Goal: Task Accomplishment & Management: Use online tool/utility

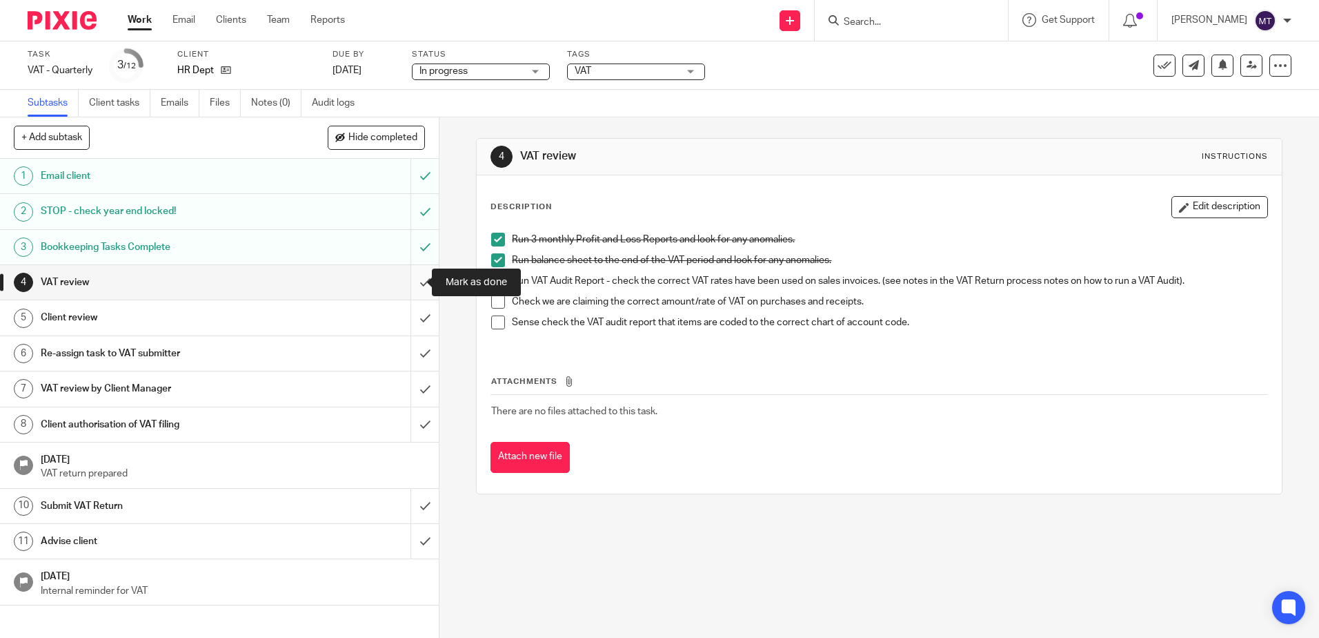
click at [411, 282] on input "submit" at bounding box center [219, 282] width 439 height 35
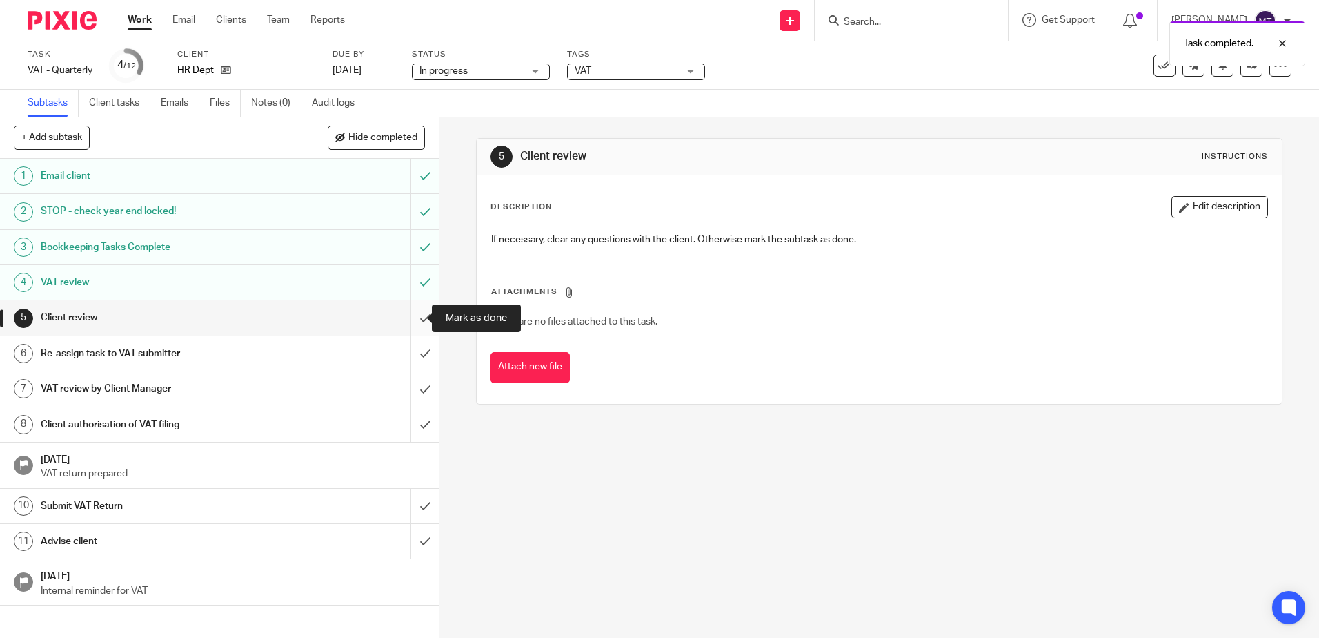
click at [408, 318] on input "submit" at bounding box center [219, 317] width 439 height 35
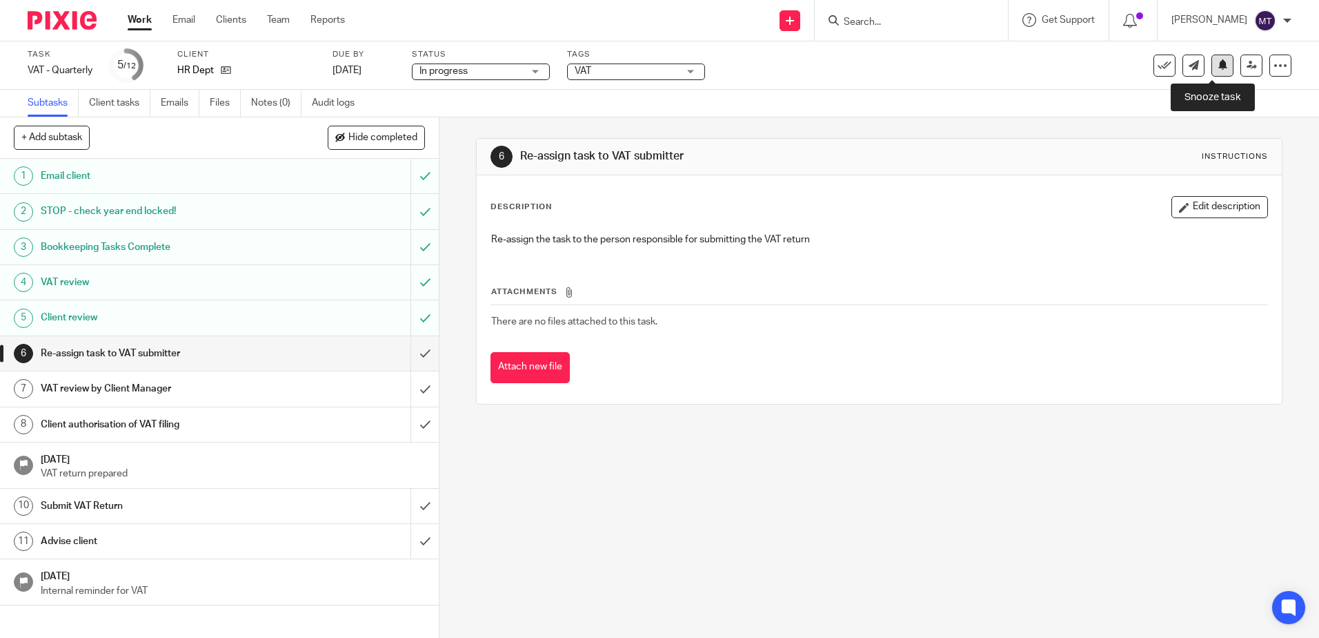
click at [1218, 63] on icon at bounding box center [1223, 64] width 10 height 10
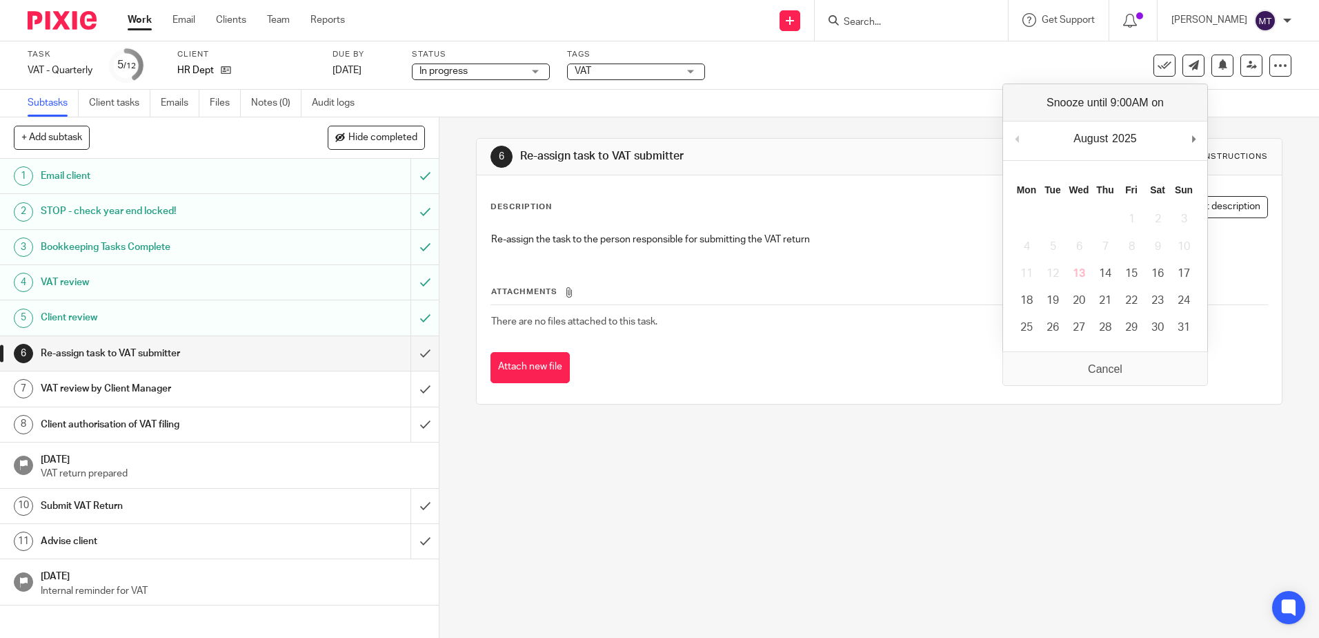
drag, startPoint x: 965, startPoint y: 92, endPoint x: 1162, endPoint y: 46, distance: 202.0
click at [967, 90] on div "Subtasks Client tasks Emails Files Notes (0) Audit logs" at bounding box center [659, 104] width 1319 height 28
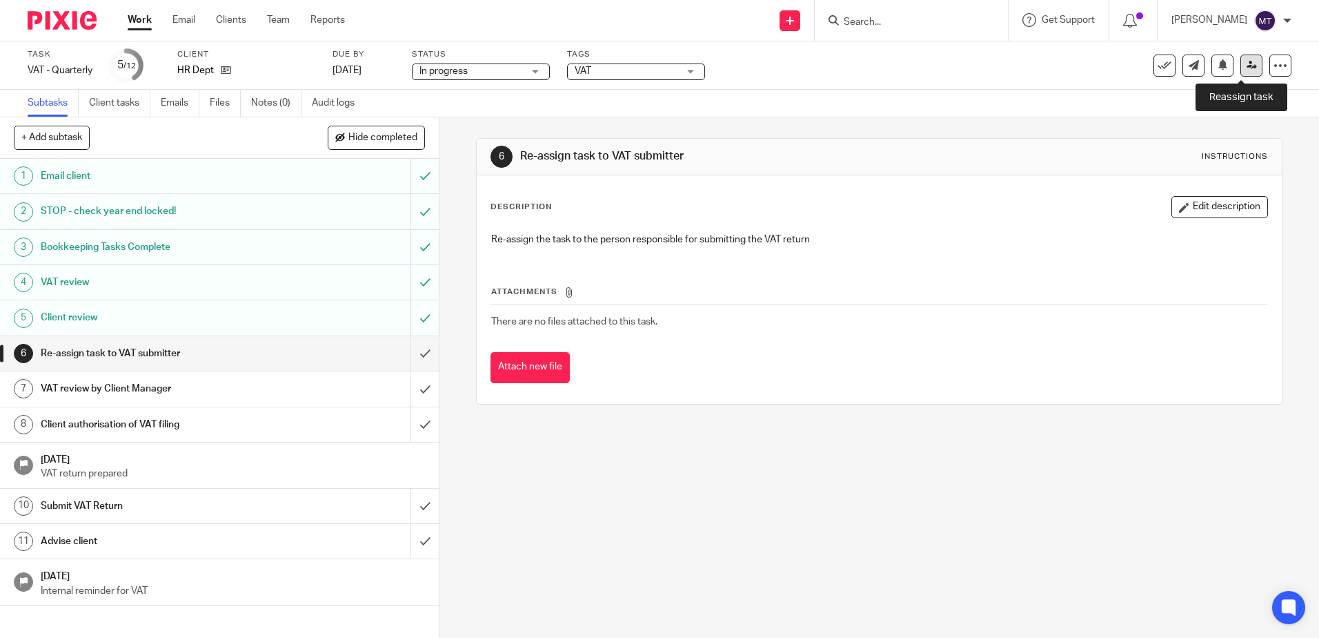
click at [1247, 63] on icon at bounding box center [1252, 65] width 10 height 10
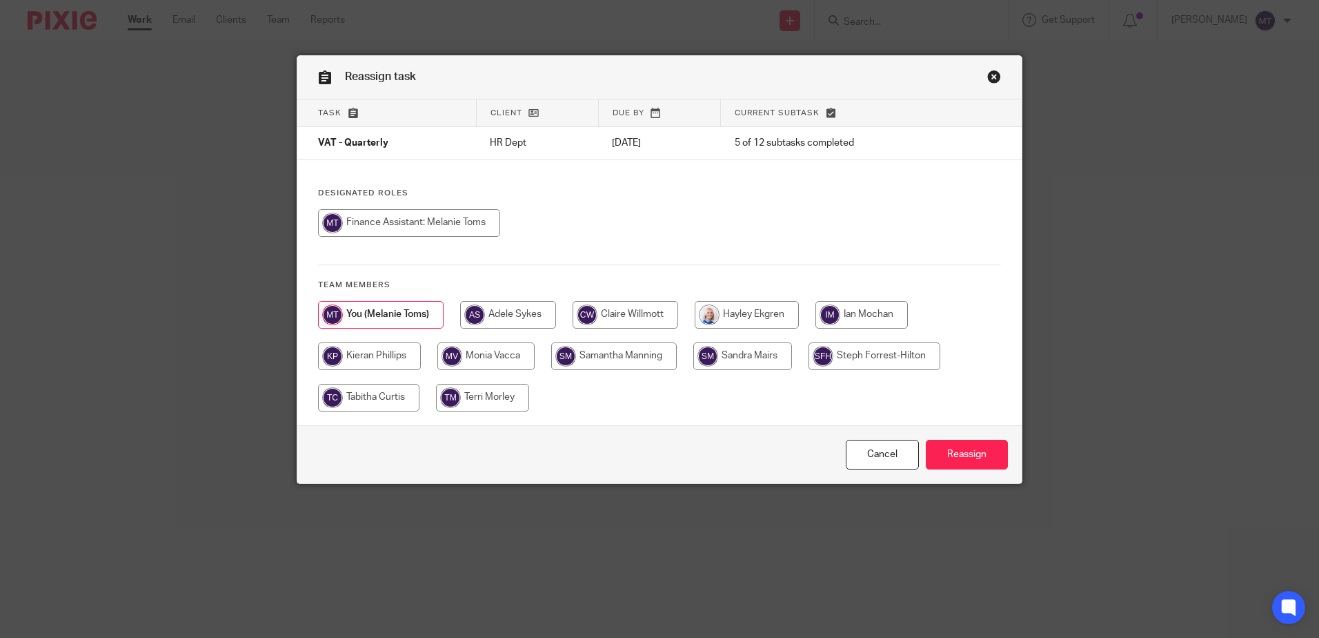
click at [364, 396] on input "radio" at bounding box center [368, 398] width 101 height 28
radio input "true"
click at [958, 447] on input "Reassign" at bounding box center [967, 455] width 82 height 30
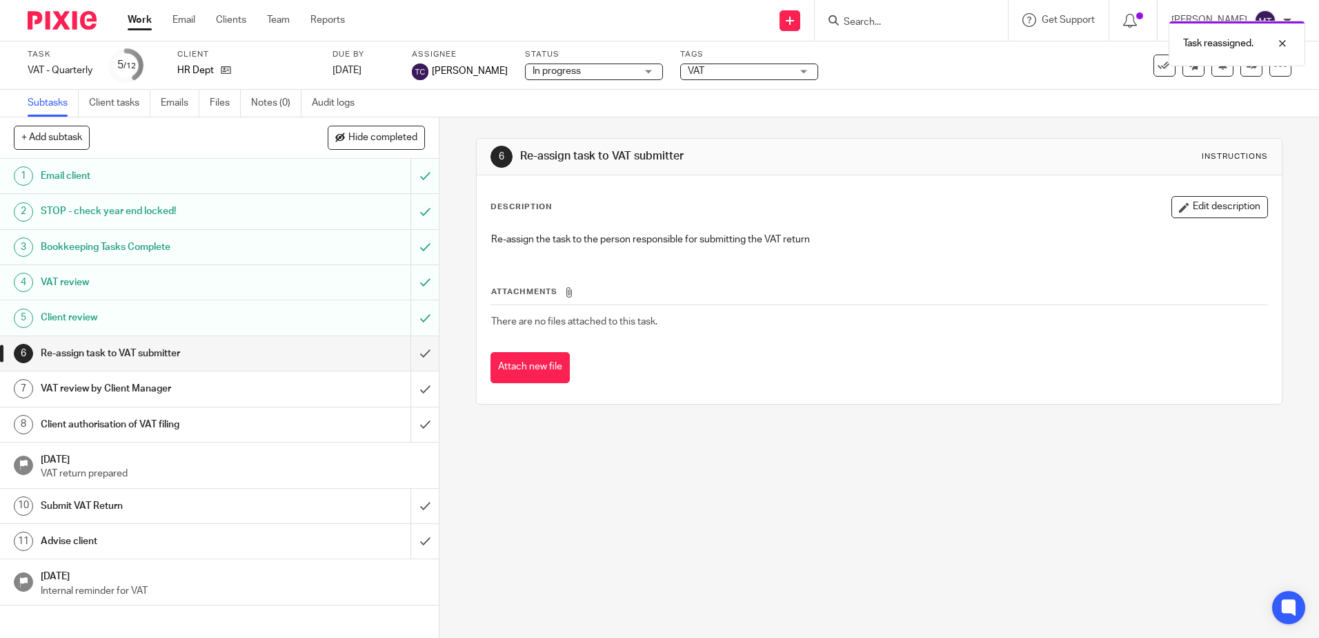
click at [138, 21] on link "Work" at bounding box center [140, 20] width 24 height 14
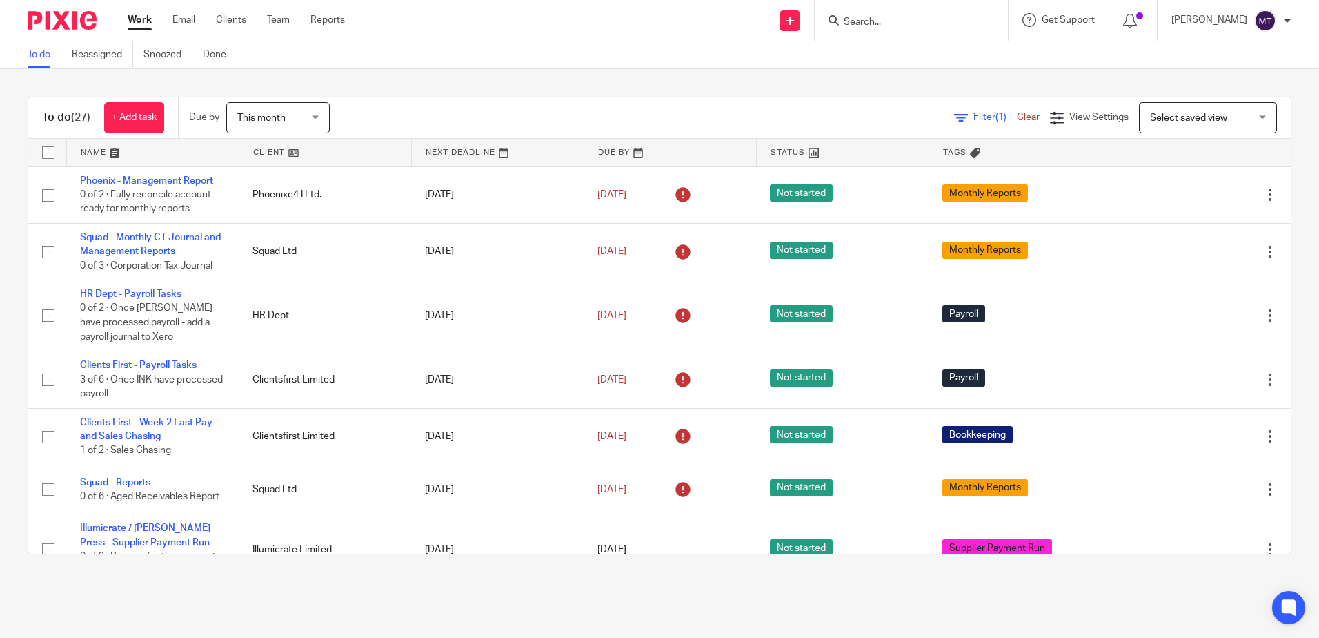
click at [270, 150] on link at bounding box center [325, 153] width 172 height 28
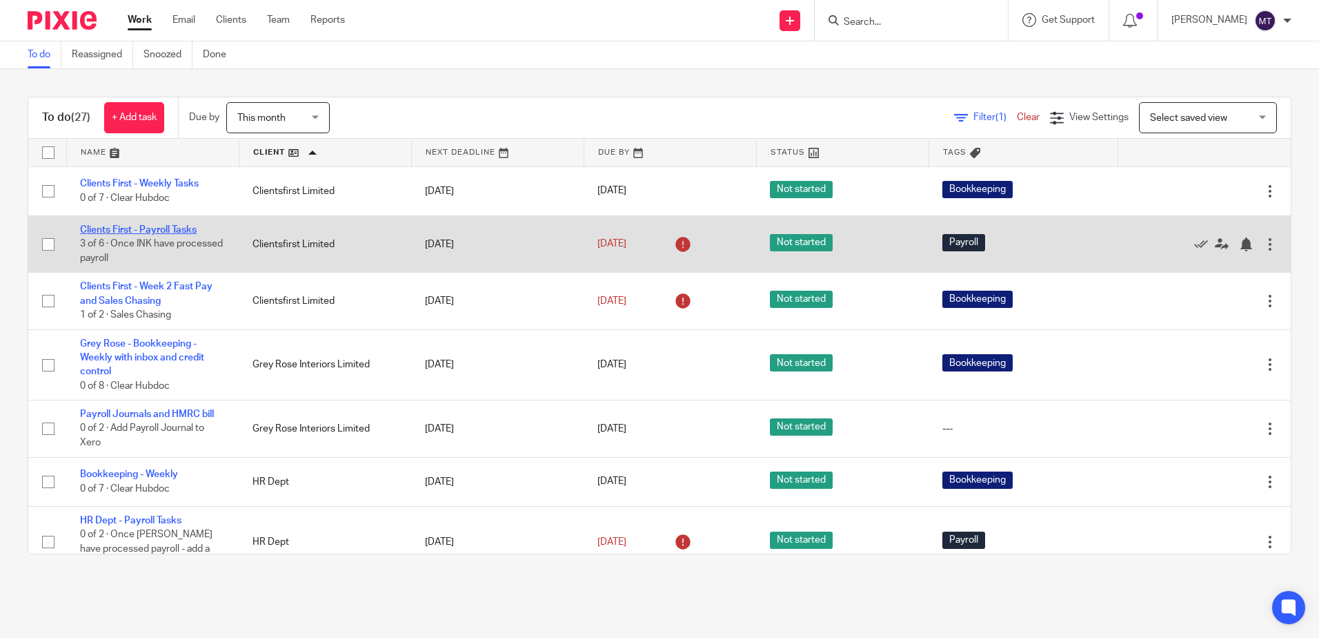
click at [173, 228] on link "Clients First - Payroll Tasks" at bounding box center [138, 230] width 117 height 10
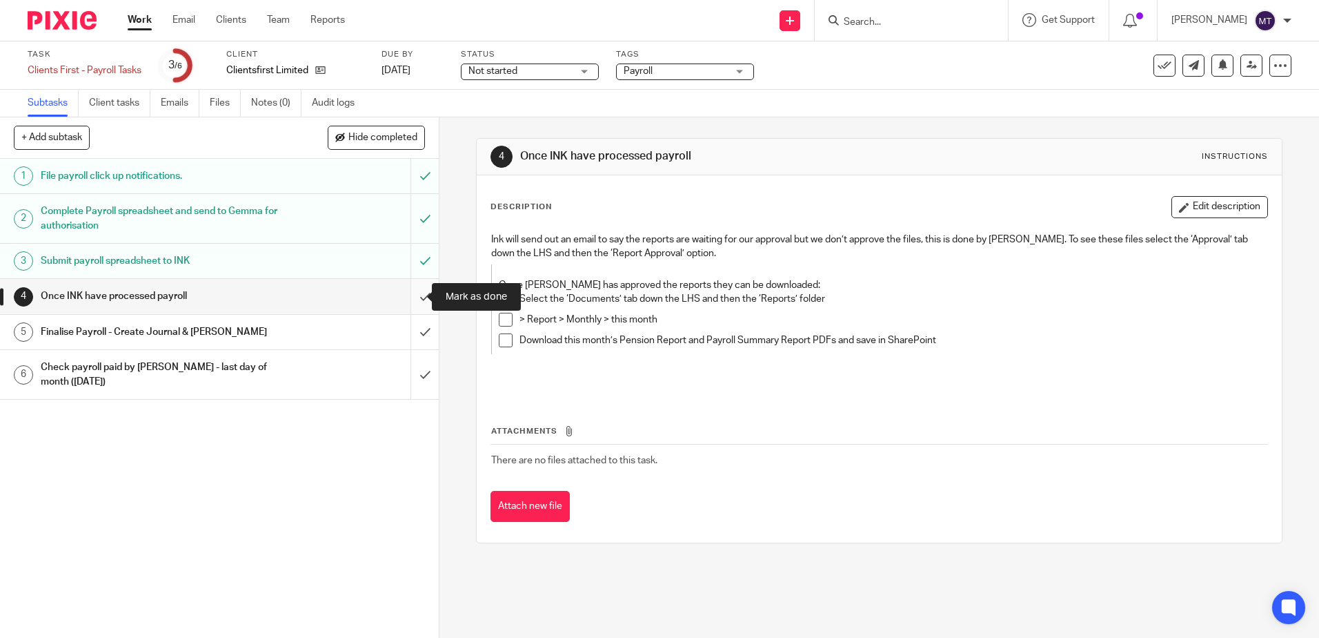
click at [411, 295] on input "submit" at bounding box center [219, 296] width 439 height 35
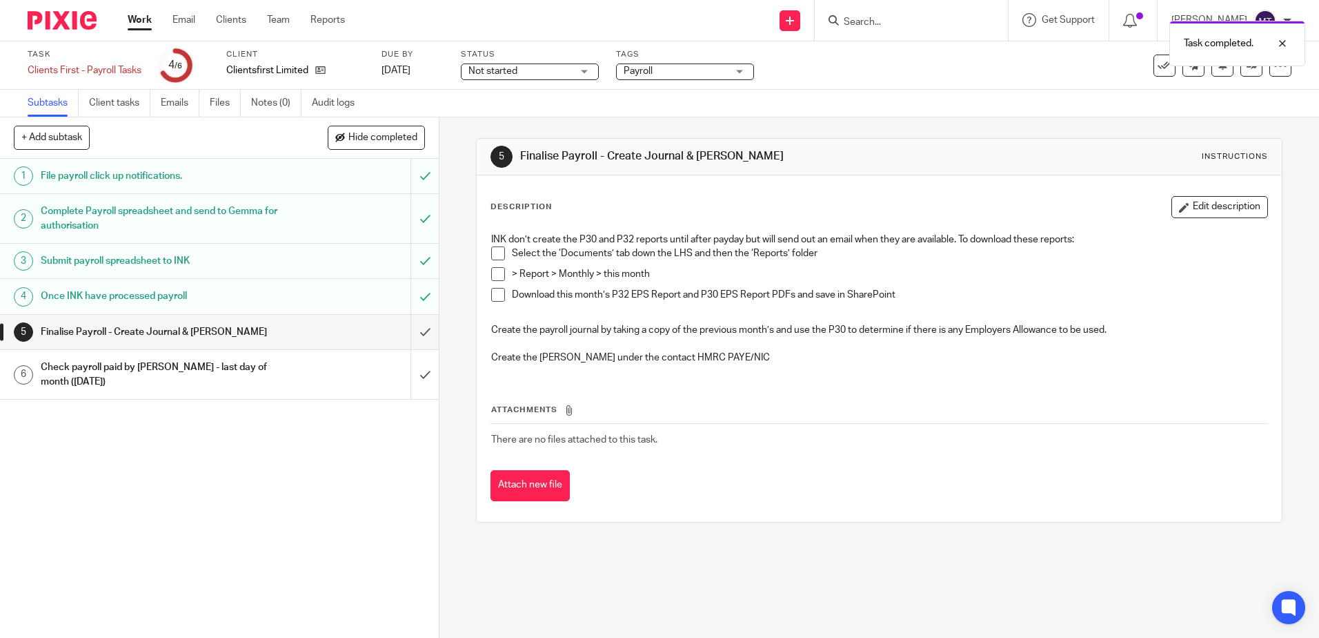
click at [143, 19] on link "Work" at bounding box center [140, 20] width 24 height 14
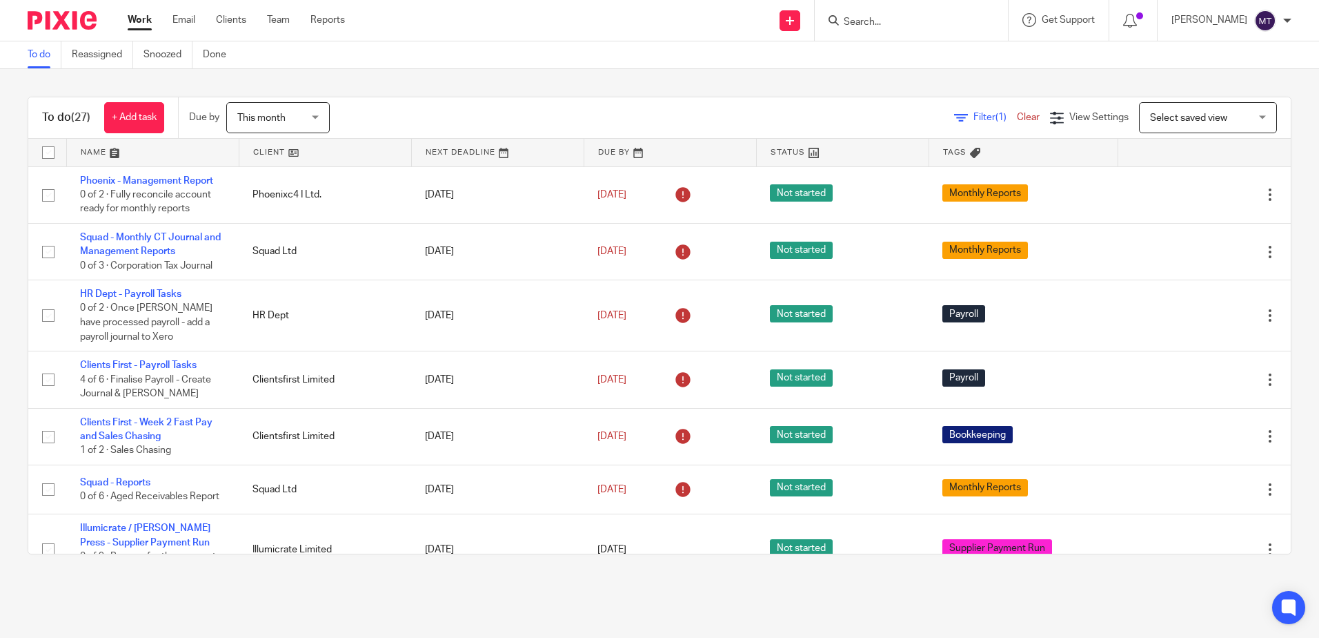
click at [266, 151] on link at bounding box center [325, 153] width 172 height 28
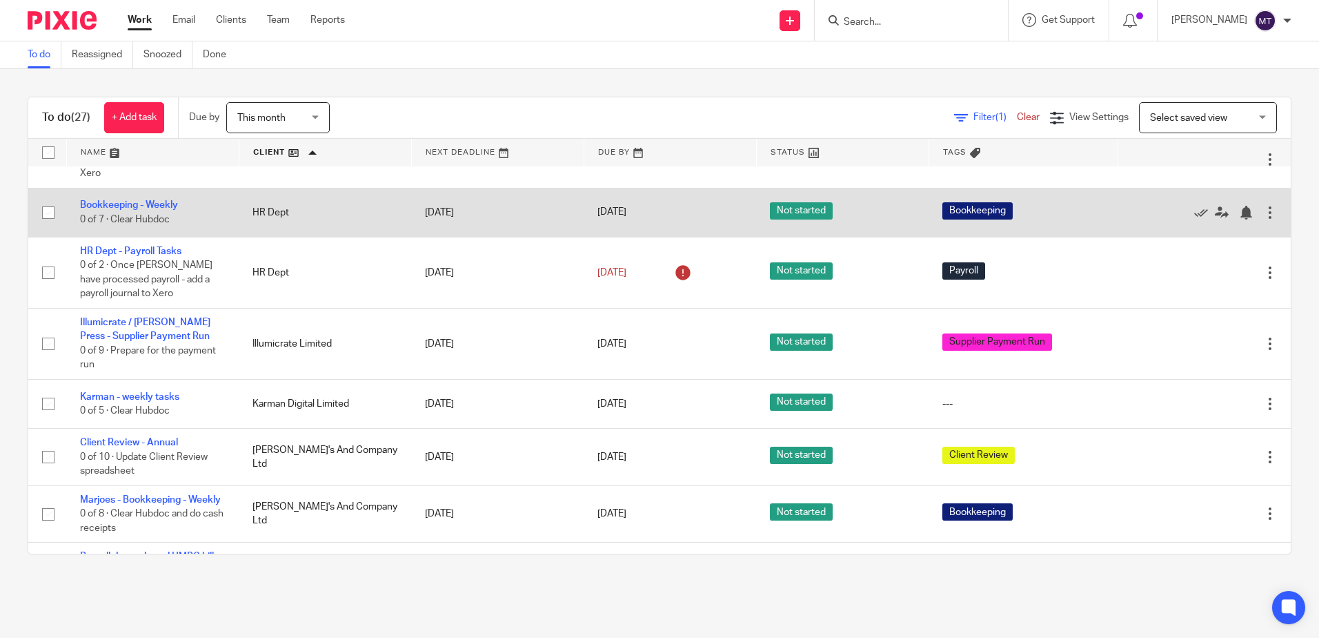
scroll to position [345, 0]
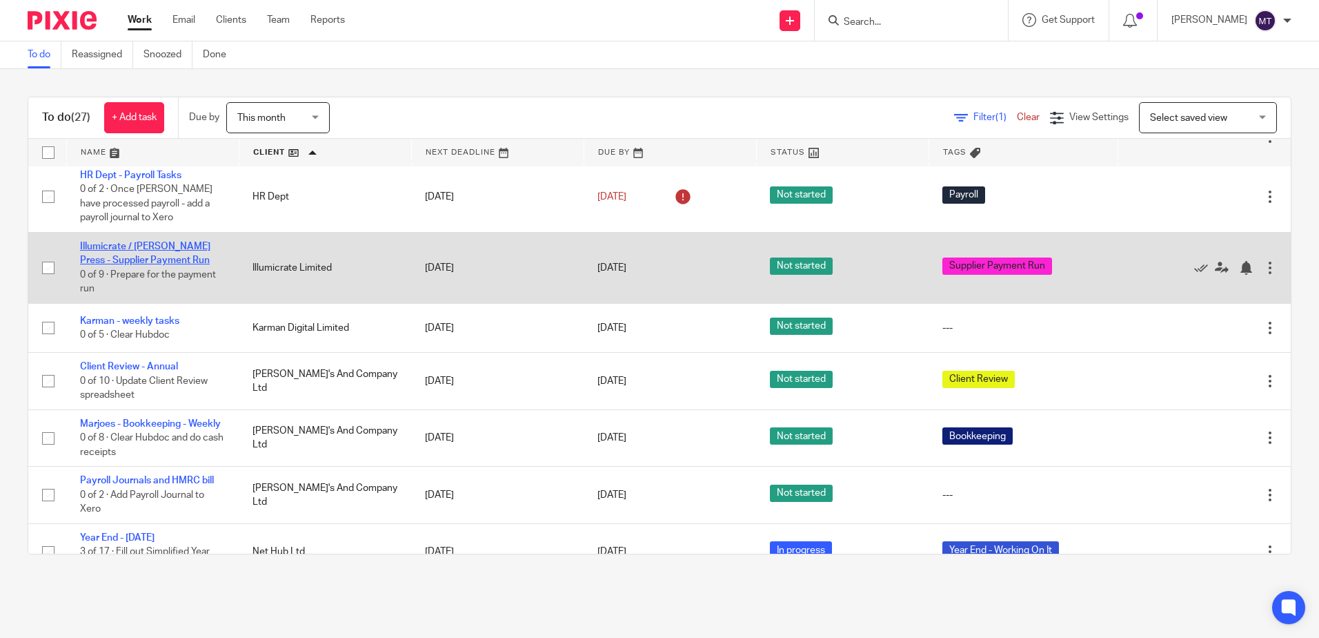
click at [154, 244] on link "Illumicrate / [PERSON_NAME] Press - Supplier Payment Run" at bounding box center [145, 253] width 130 height 23
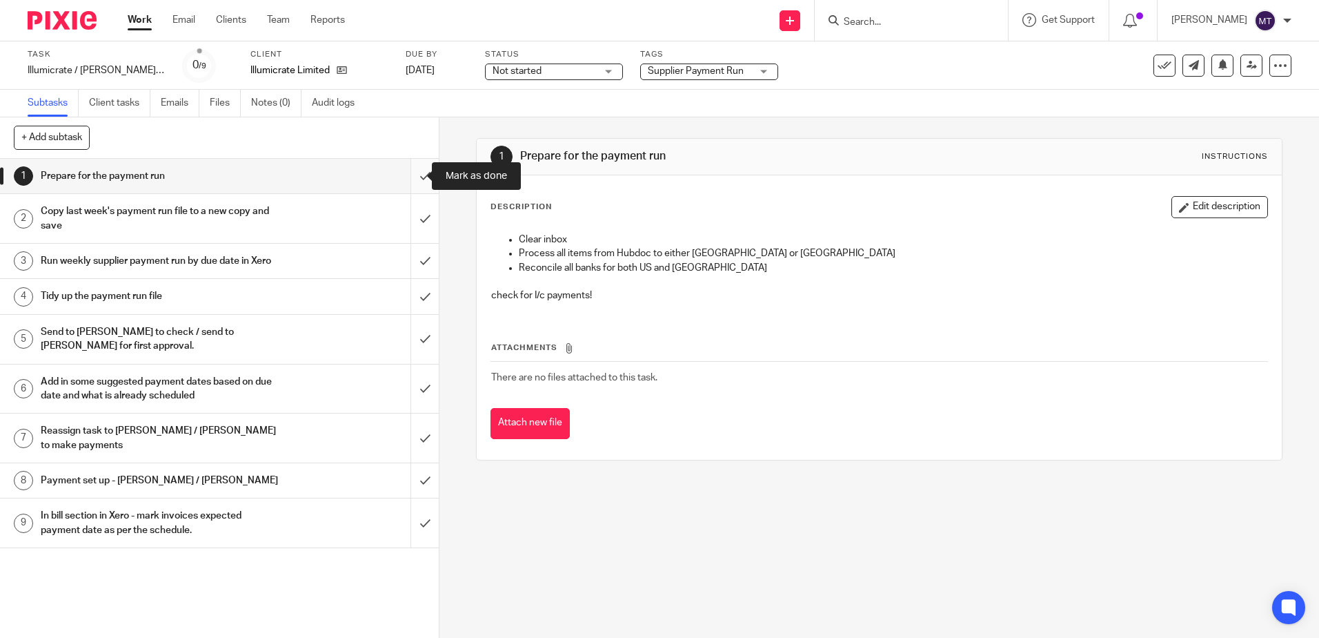
click at [409, 177] on input "submit" at bounding box center [219, 176] width 439 height 35
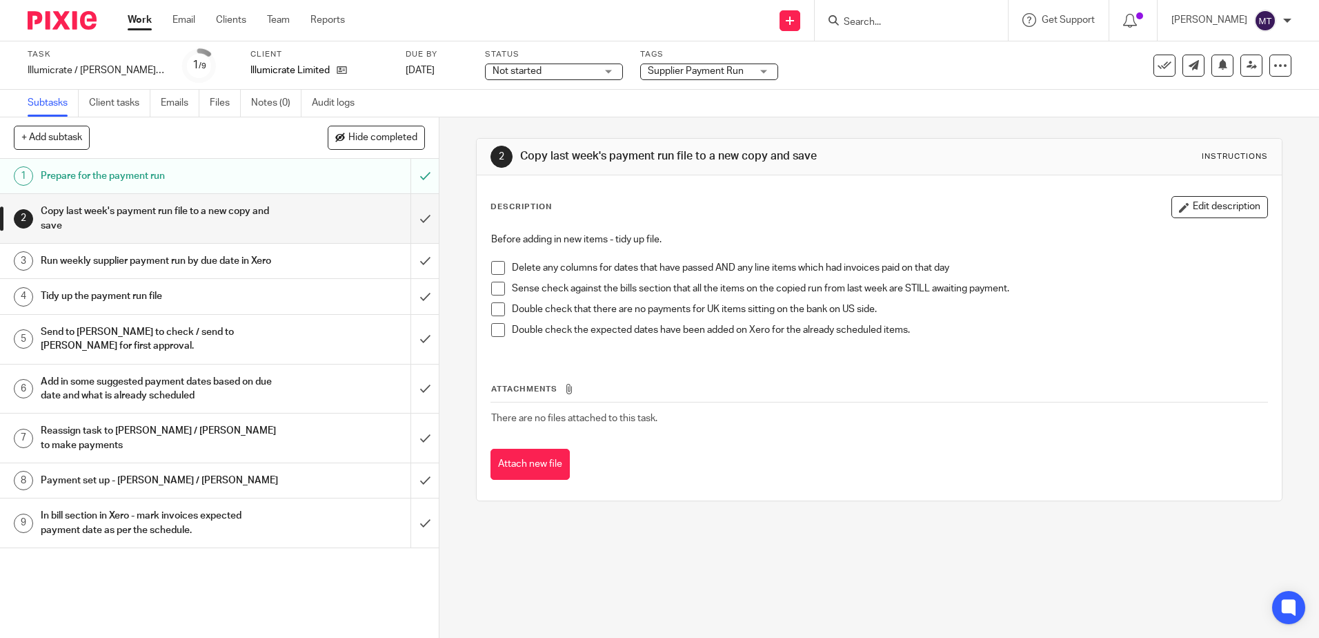
click at [157, 209] on h1 "Copy last week's payment run file to a new copy and save" at bounding box center [159, 218] width 237 height 35
click at [411, 219] on input "submit" at bounding box center [219, 218] width 439 height 49
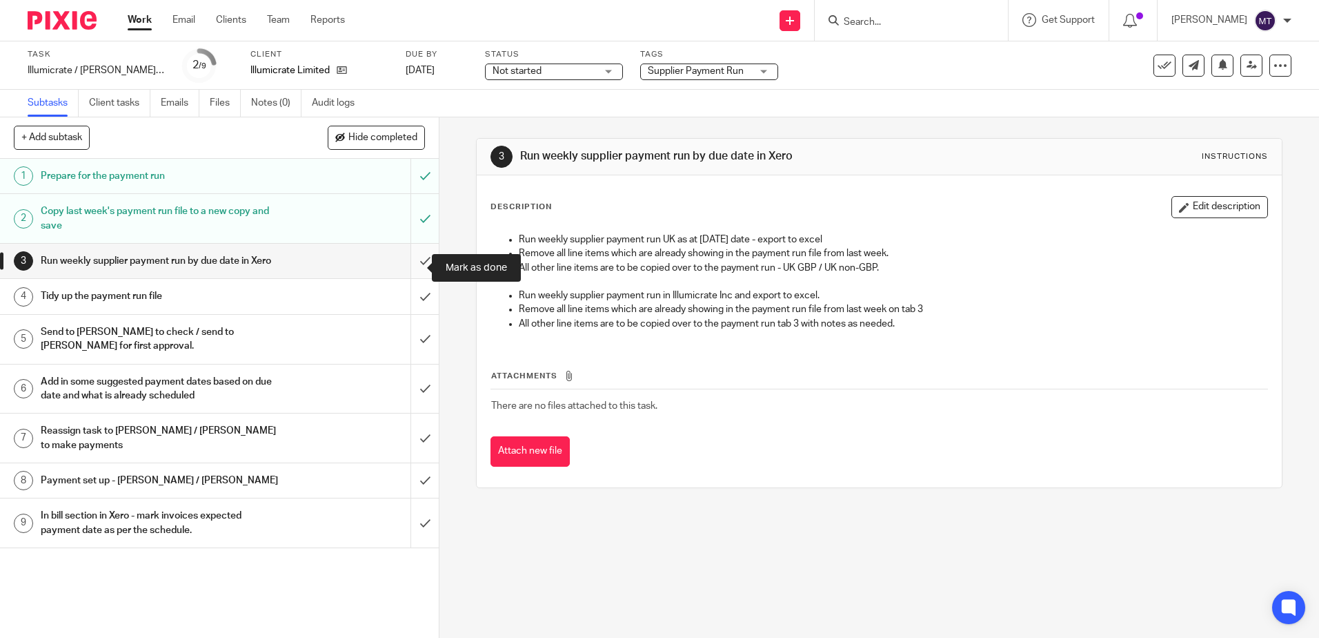
click at [411, 266] on input "submit" at bounding box center [219, 261] width 439 height 35
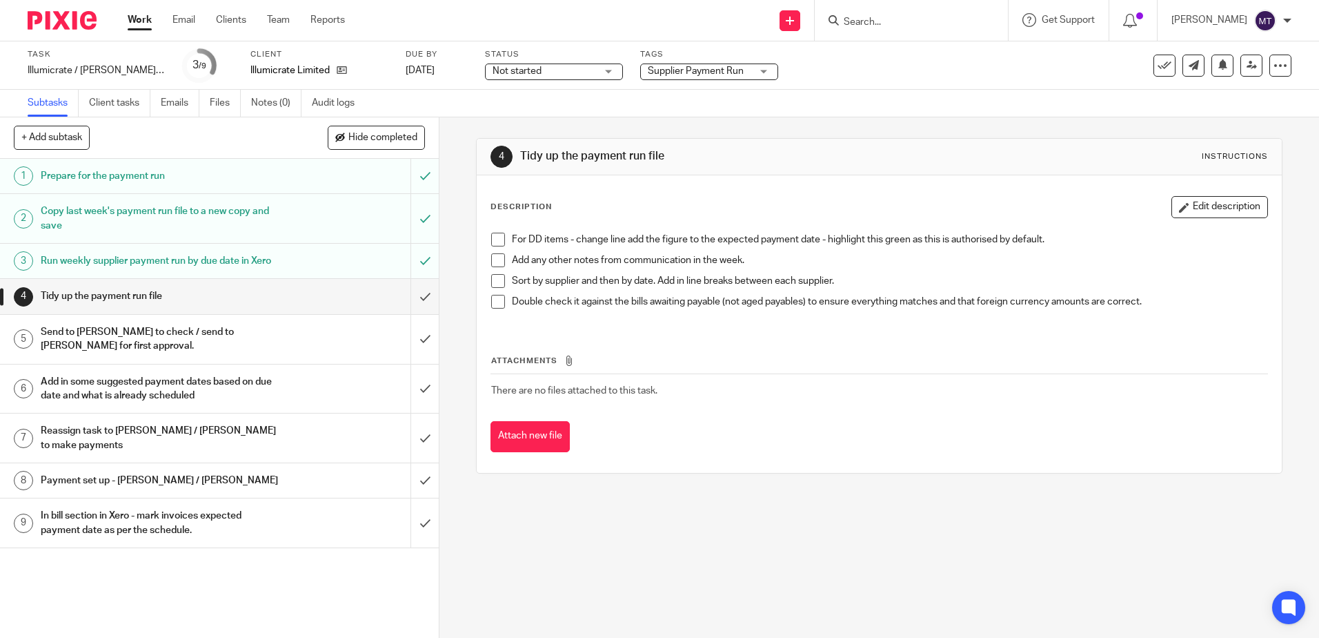
click at [195, 257] on h1 "Run weekly supplier payment run by due date in Xero" at bounding box center [159, 260] width 237 height 21
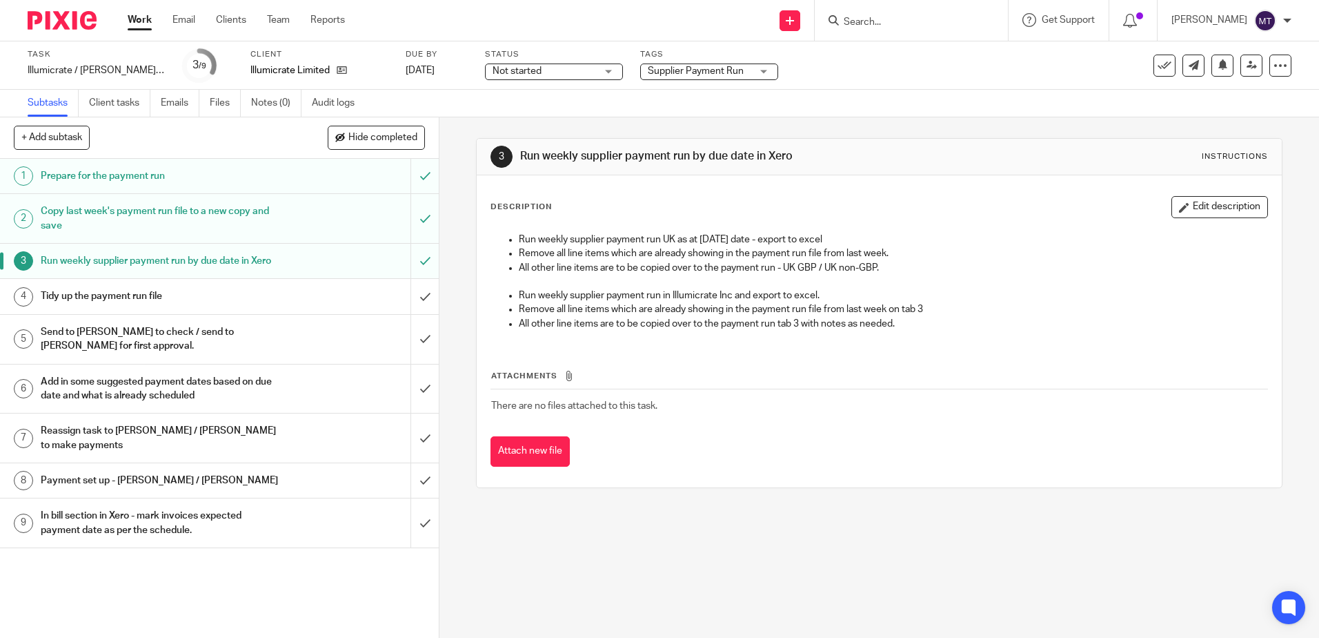
click at [169, 343] on h1 "Send to [PERSON_NAME] to check / send to [PERSON_NAME] for first approval." at bounding box center [159, 339] width 237 height 35
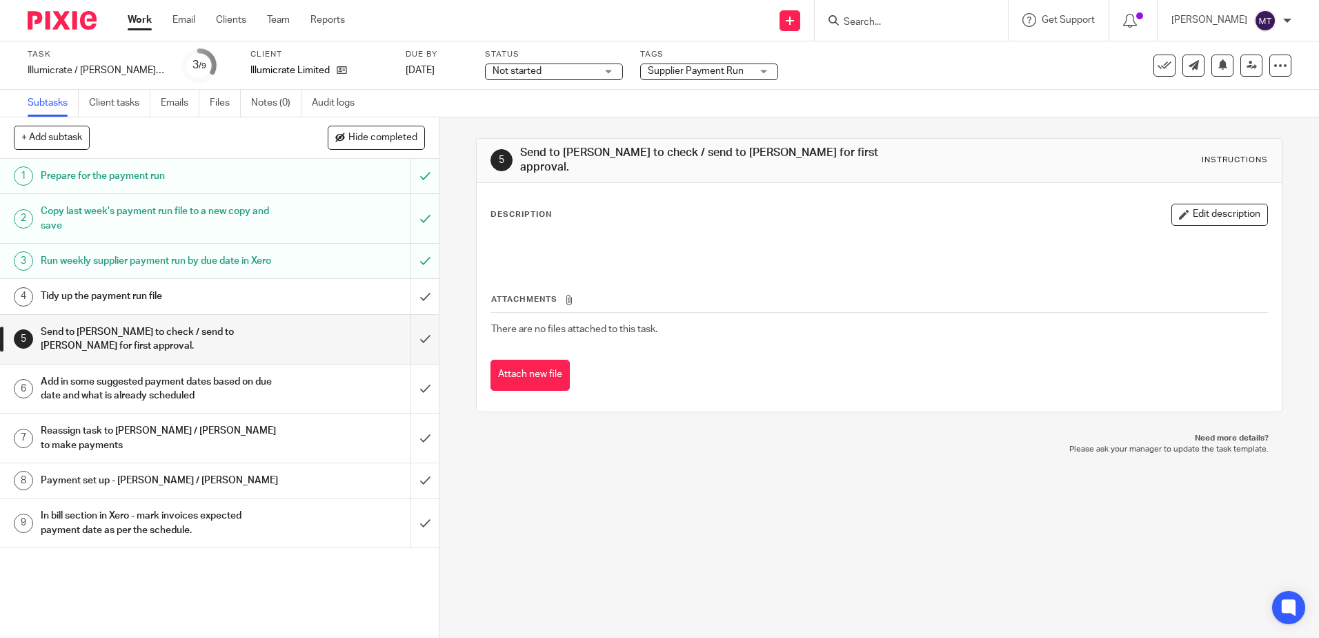
click at [164, 306] on h1 "Tidy up the payment run file" at bounding box center [159, 296] width 237 height 21
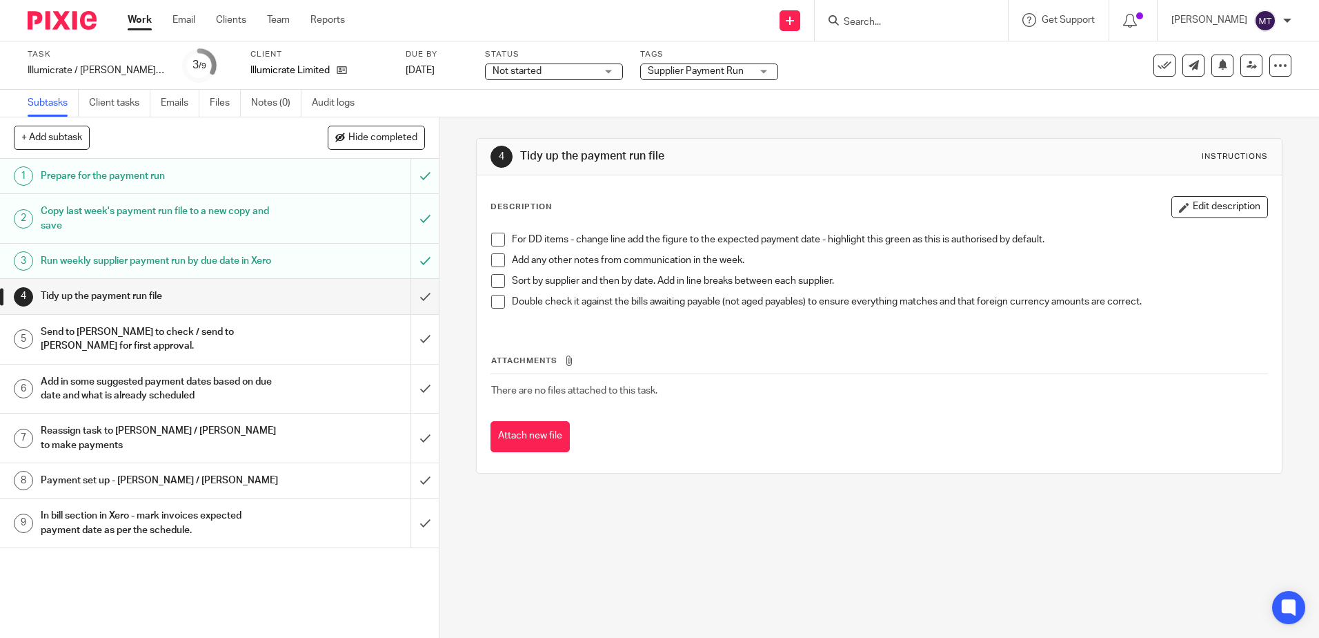
click at [151, 260] on h1 "Run weekly supplier payment run by due date in Xero" at bounding box center [159, 260] width 237 height 21
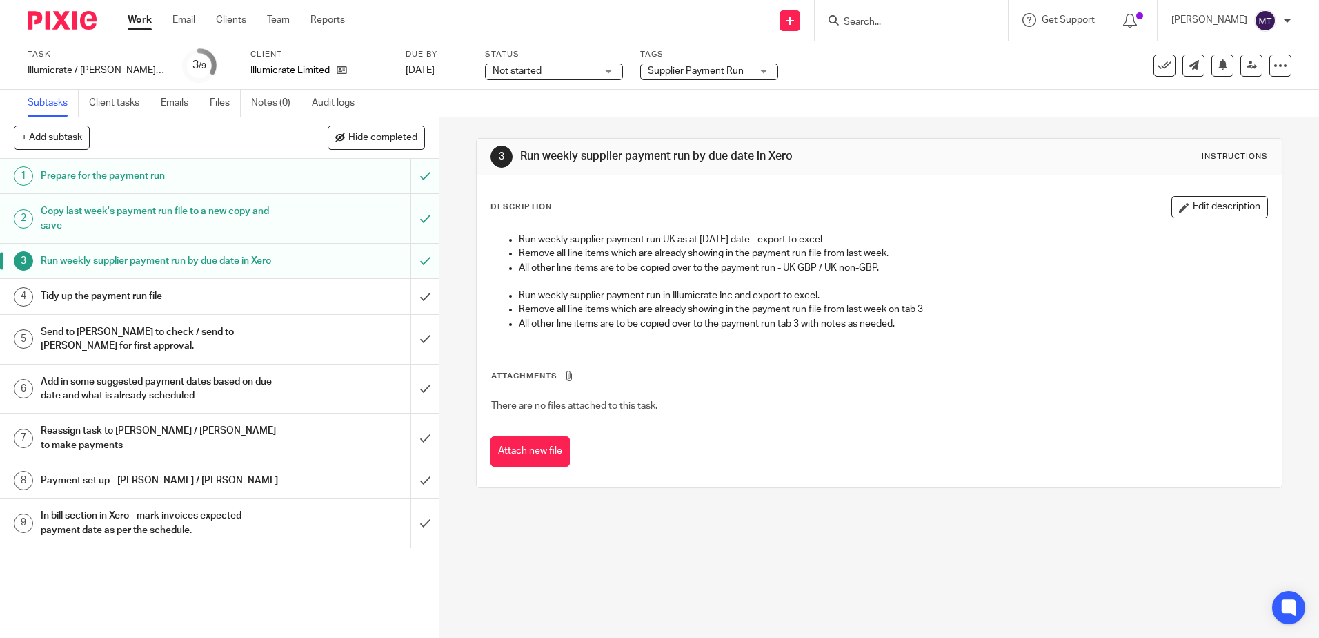
click at [145, 306] on h1 "Tidy up the payment run file" at bounding box center [159, 296] width 237 height 21
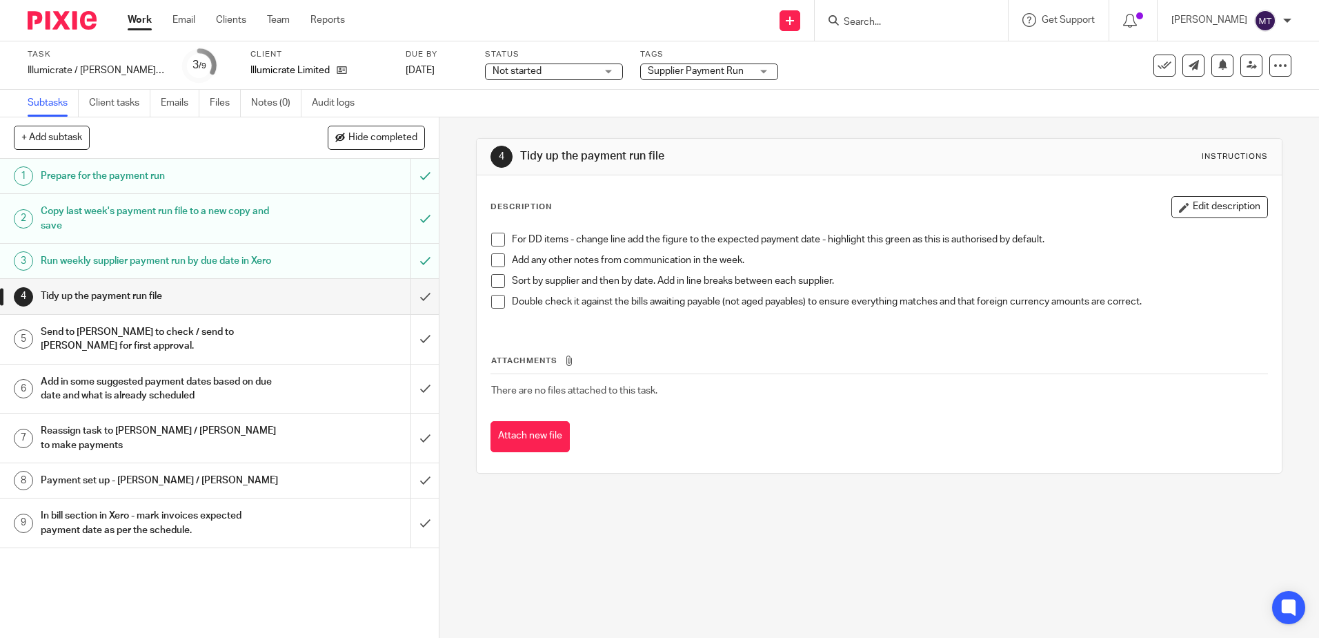
click at [124, 399] on h1 "Add in some suggested payment dates based on due date and what is already sched…" at bounding box center [159, 388] width 237 height 35
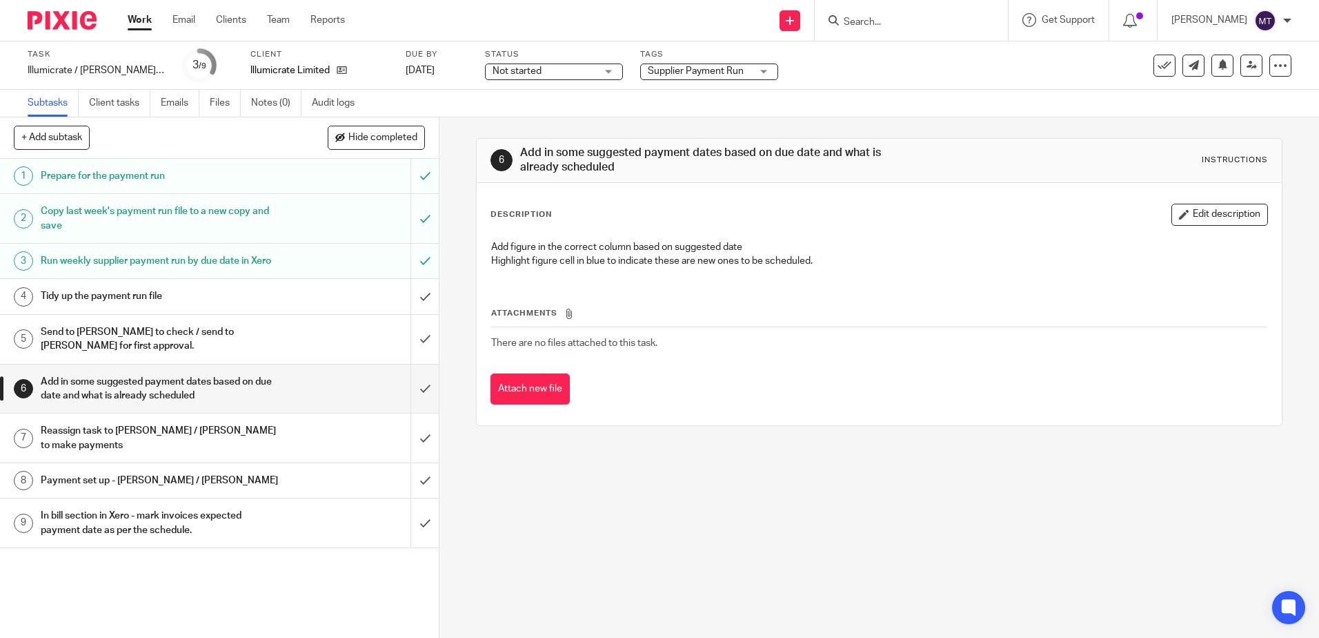
click at [107, 342] on h1 "Send to [PERSON_NAME] to check / send to [PERSON_NAME] for first approval." at bounding box center [159, 339] width 237 height 35
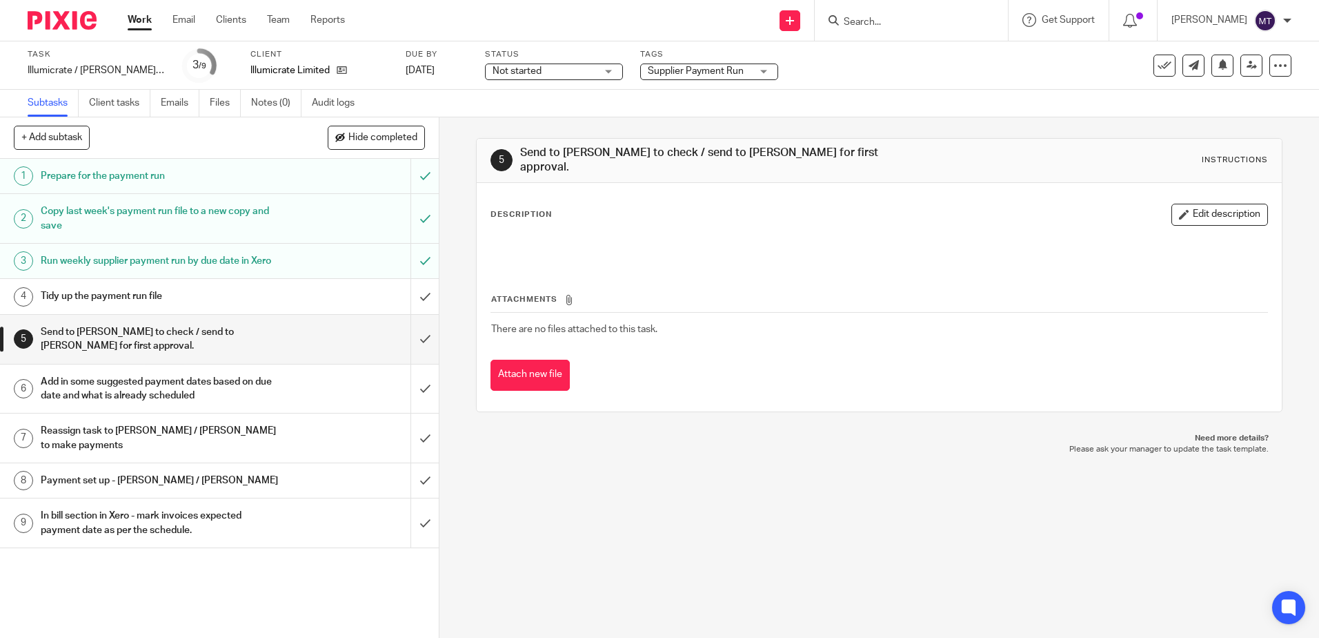
click at [94, 397] on h1 "Add in some suggested payment dates based on due date and what is already sched…" at bounding box center [159, 388] width 237 height 35
